Goal: Transaction & Acquisition: Book appointment/travel/reservation

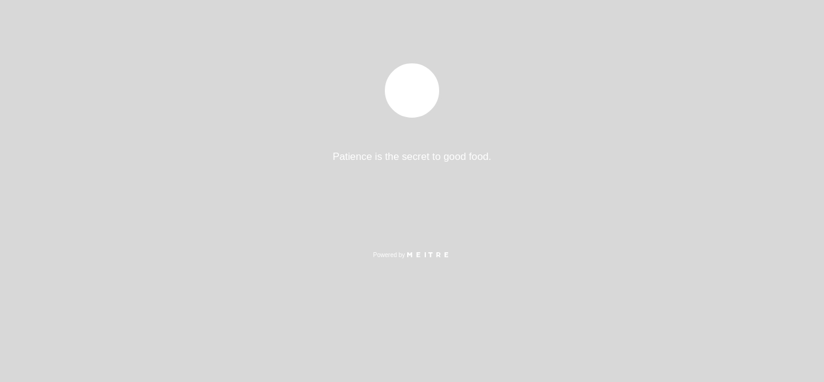
select select "es"
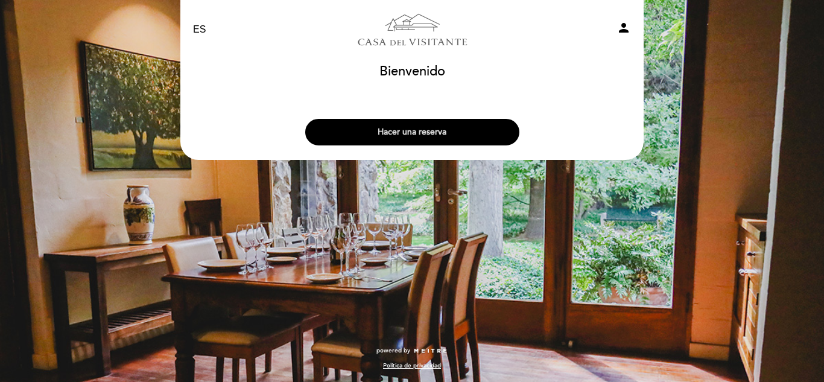
click at [417, 127] on button "Hacer una reserva" at bounding box center [412, 132] width 214 height 27
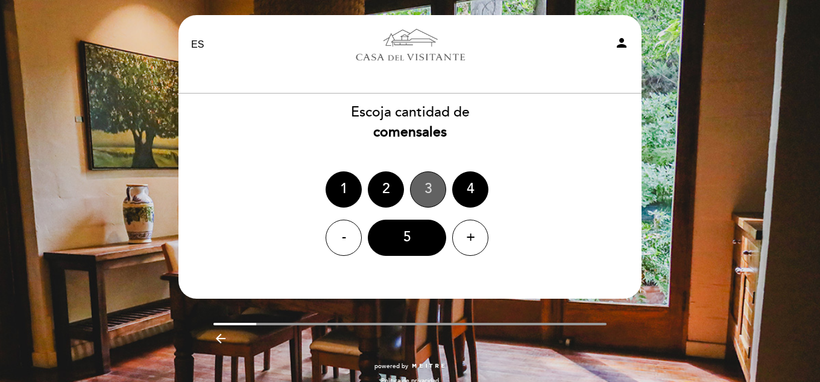
click at [432, 177] on div "3" at bounding box center [428, 189] width 36 height 36
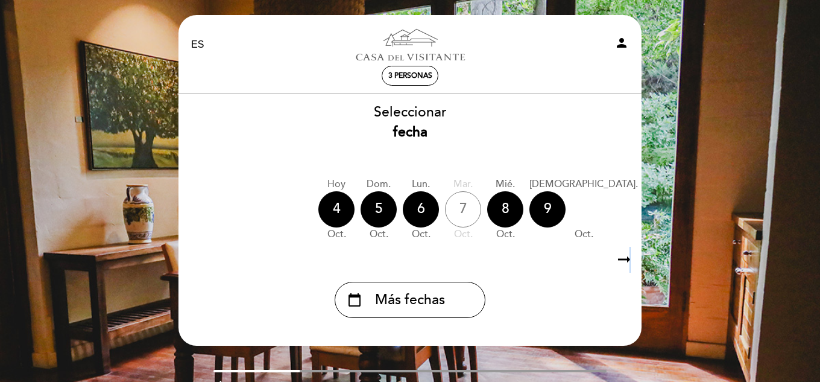
click at [630, 267] on icon "arrow_right_alt" at bounding box center [624, 260] width 18 height 26
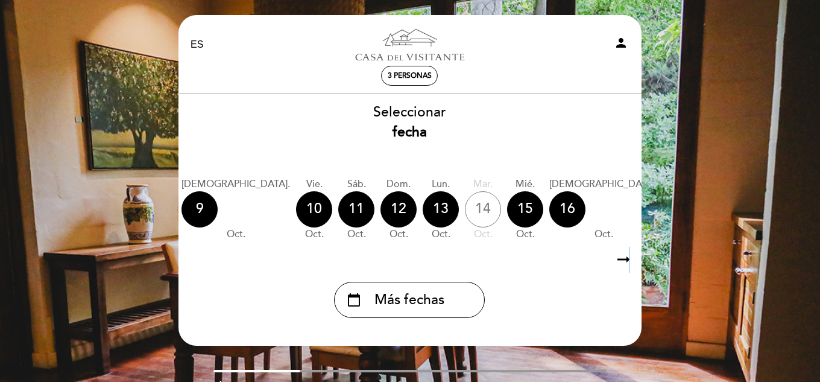
scroll to position [0, 352]
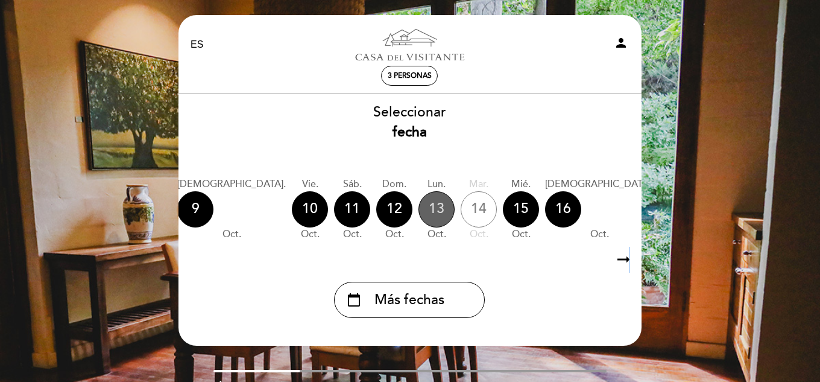
click at [419, 209] on div "13" at bounding box center [437, 209] width 36 height 36
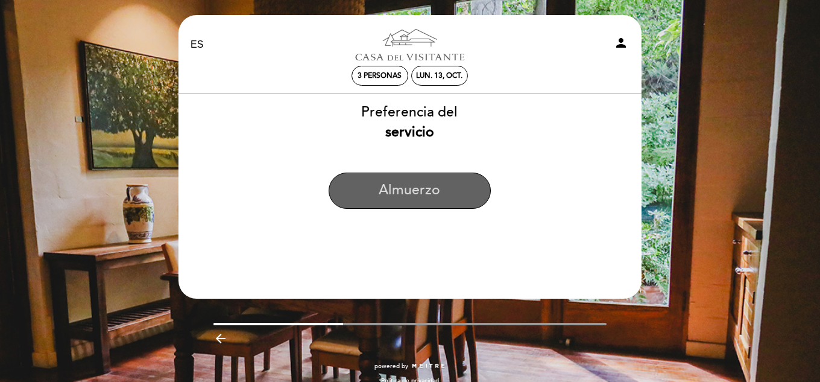
click at [400, 183] on button "Almuerzo" at bounding box center [410, 190] width 162 height 36
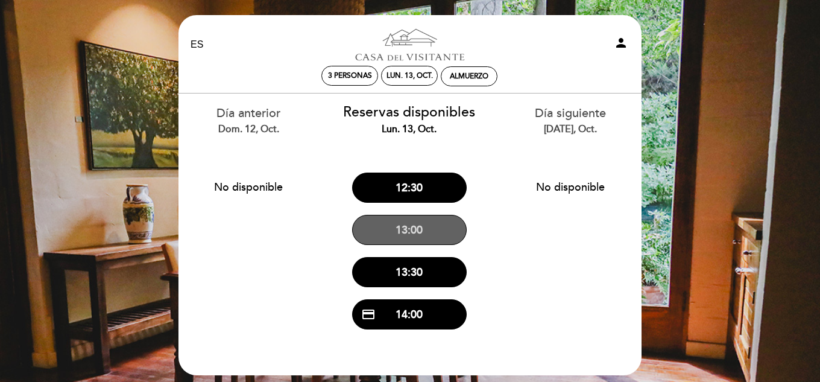
click at [423, 236] on button "13:00" at bounding box center [409, 230] width 115 height 30
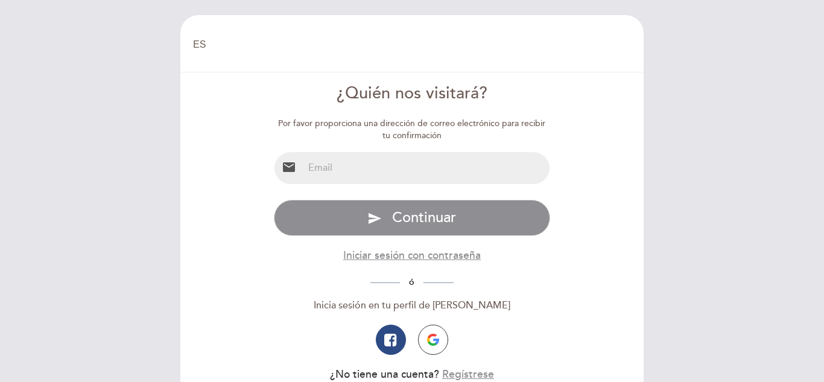
select select "es"
click at [449, 166] on input "email" at bounding box center [426, 168] width 247 height 32
type input "[EMAIL_ADDRESS][DOMAIN_NAME]"
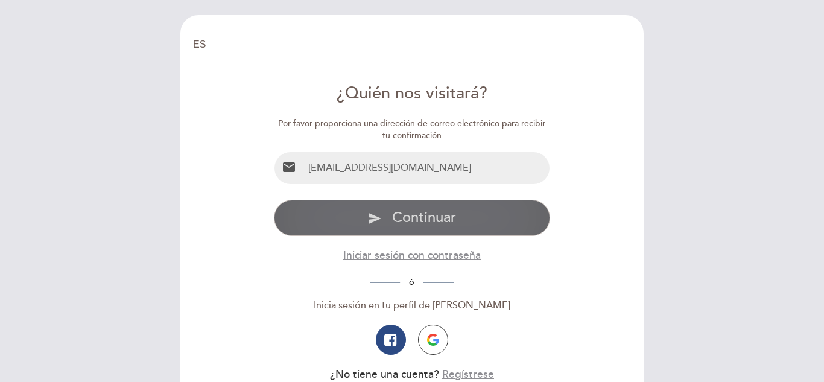
click at [434, 213] on span "Continuar" at bounding box center [424, 217] width 64 height 17
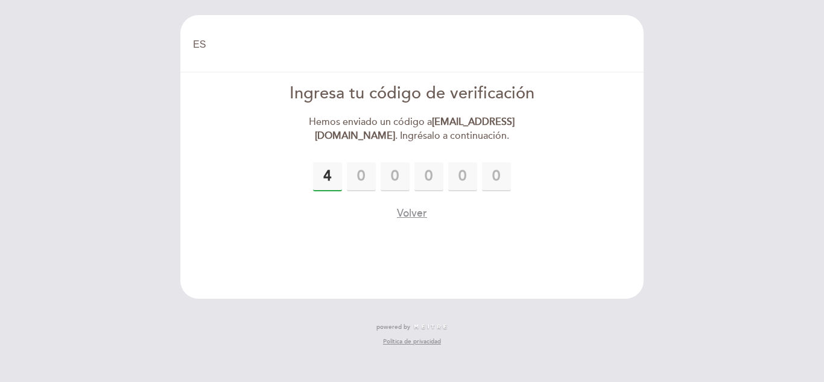
type input "4"
type input "1"
type input "6"
type input "1"
type input "3"
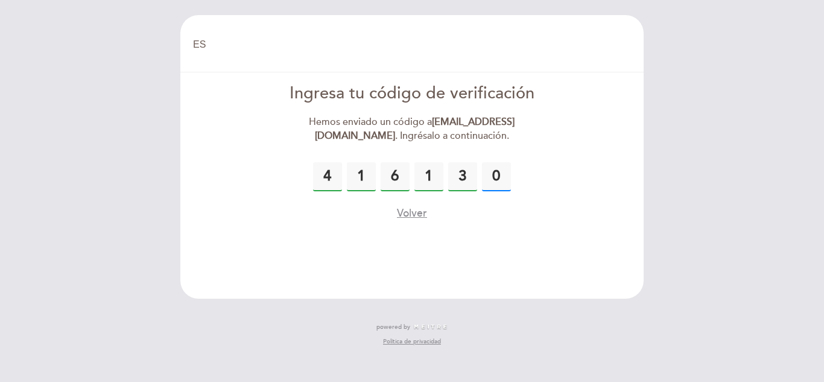
type input "0"
